Goal: Transaction & Acquisition: Purchase product/service

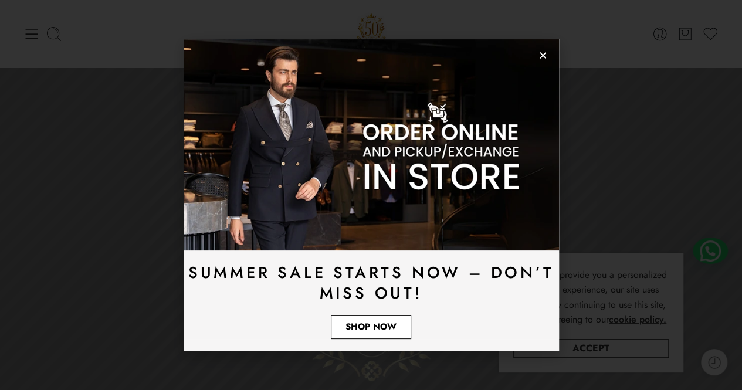
click at [344, 329] on link "Shop Now" at bounding box center [371, 327] width 80 height 24
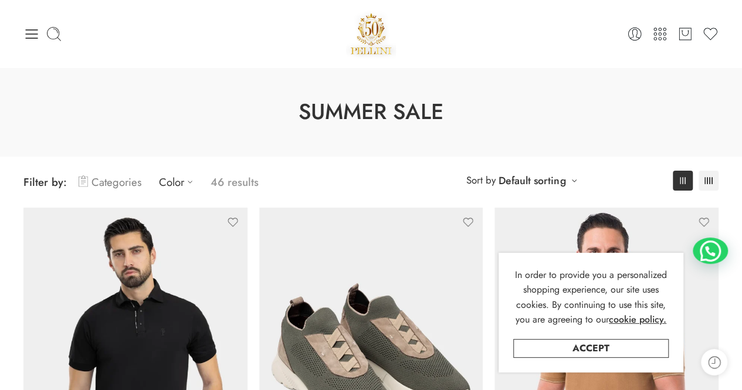
click at [111, 182] on link "Categories" at bounding box center [110, 182] width 63 height 28
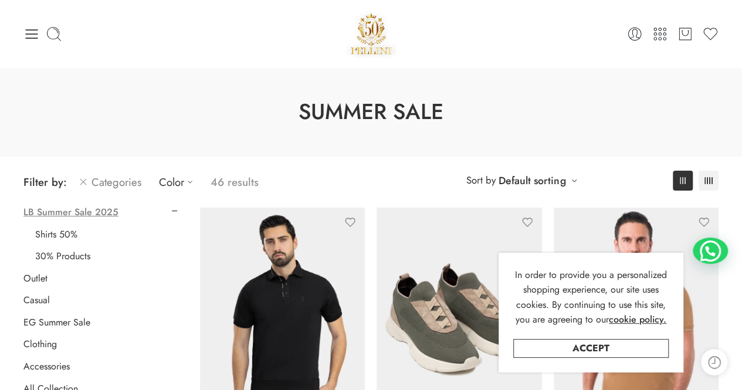
click at [34, 35] on icon at bounding box center [31, 34] width 16 height 16
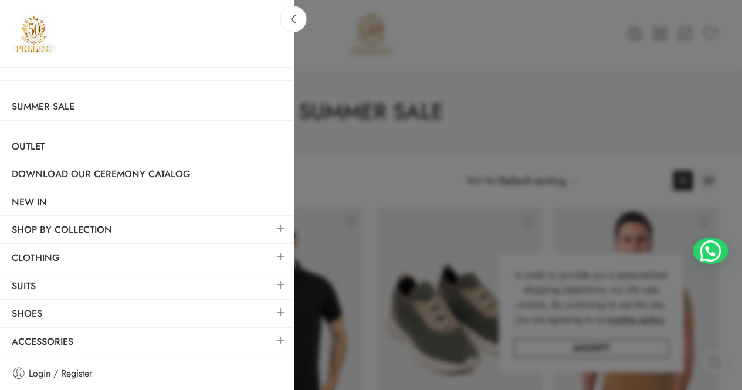
click at [278, 285] on link at bounding box center [281, 284] width 25 height 25
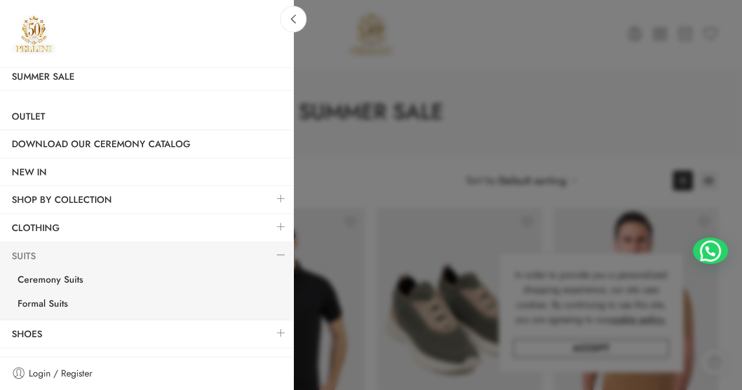
scroll to position [46, 0]
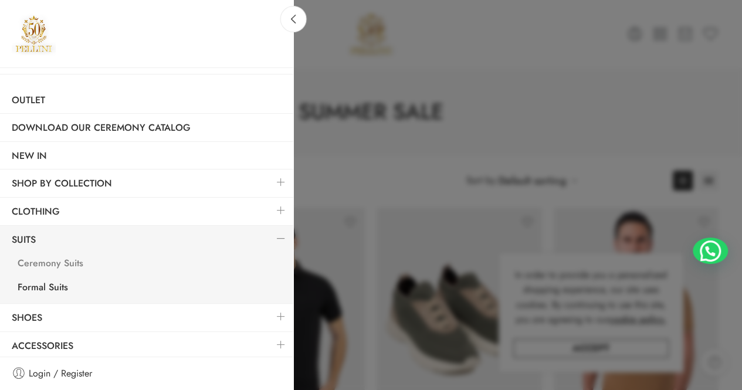
click at [66, 262] on link "Ceremony Suits" at bounding box center [149, 265] width 287 height 24
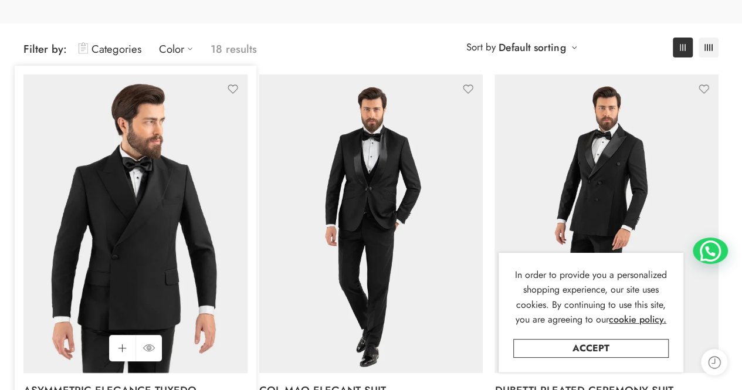
scroll to position [176, 0]
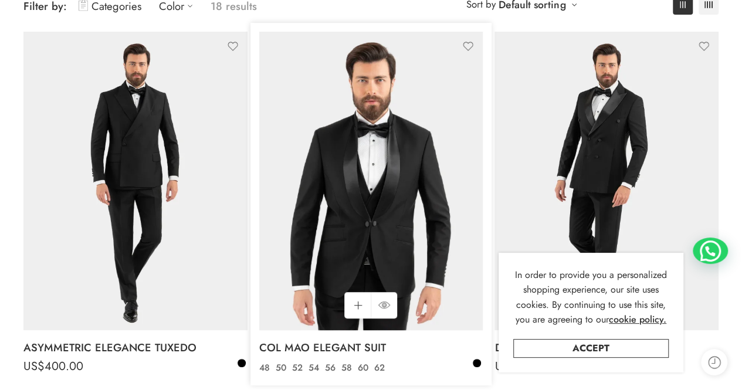
click at [403, 199] on img at bounding box center [371, 181] width 224 height 298
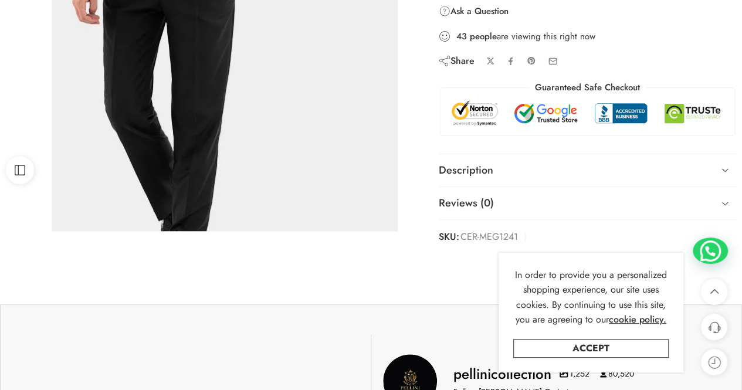
scroll to position [411, 0]
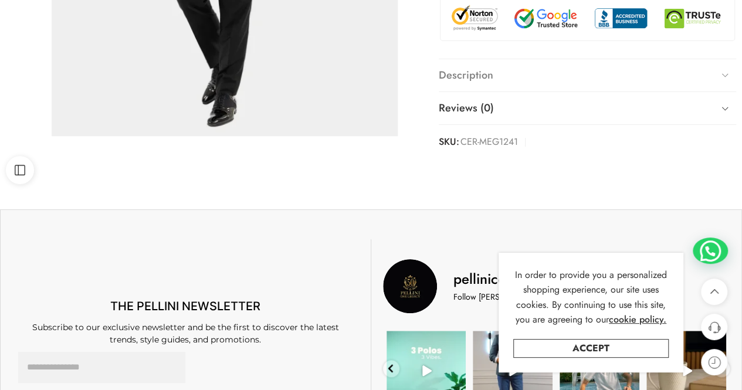
click at [728, 74] on icon at bounding box center [725, 75] width 16 height 16
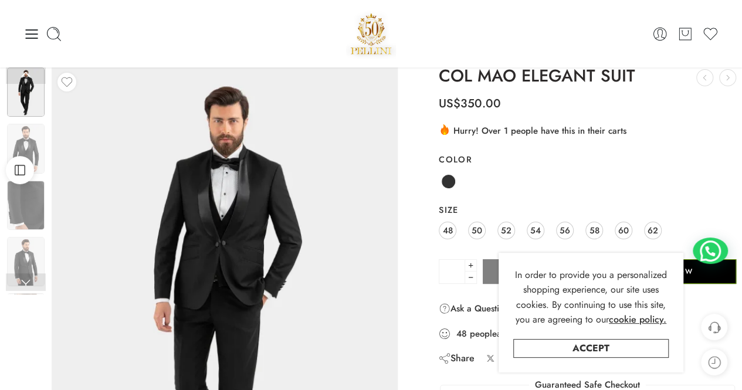
scroll to position [0, 0]
